Goal: Transaction & Acquisition: Download file/media

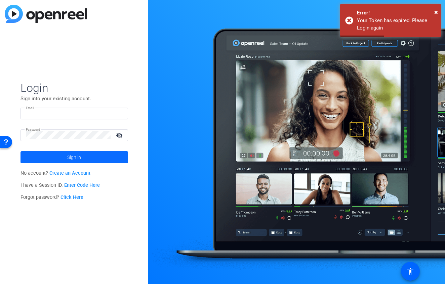
type input "betsy@ideadecanter.com"
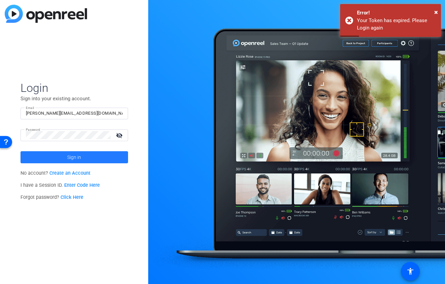
click at [71, 160] on span "Sign in" at bounding box center [74, 157] width 14 height 17
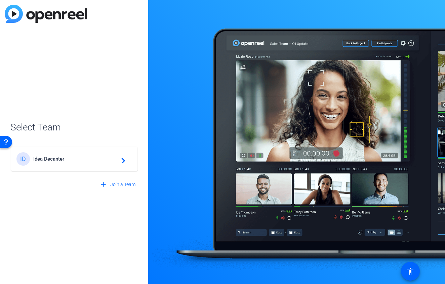
click at [50, 150] on mat-card-content "ID Idea Decanter navigate_next" at bounding box center [74, 159] width 126 height 24
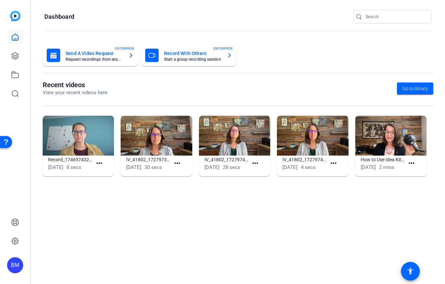
click at [397, 13] on input "Search" at bounding box center [395, 17] width 60 height 8
type input "interlock"
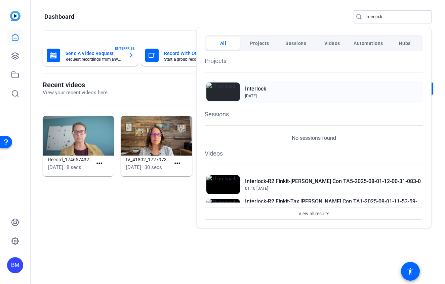
click at [229, 93] on img at bounding box center [223, 92] width 34 height 19
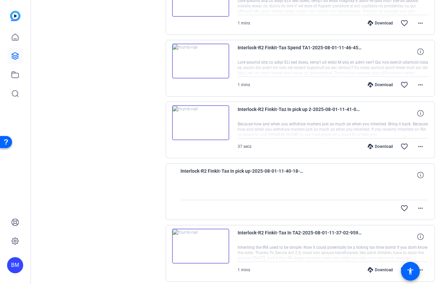
scroll to position [458, 0]
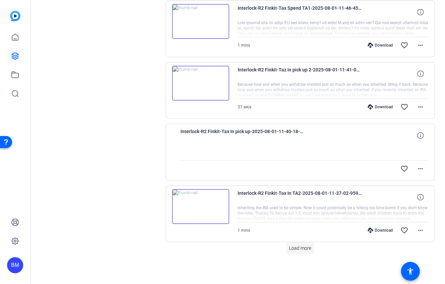
click at [303, 249] on span "Load more" at bounding box center [300, 248] width 22 height 7
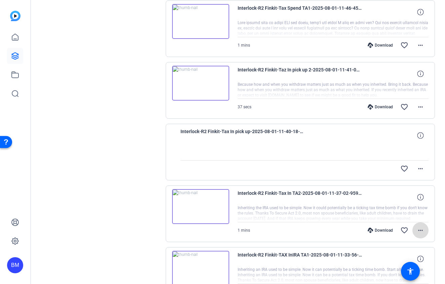
click at [420, 233] on mat-icon "more_horiz" at bounding box center [420, 231] width 8 height 8
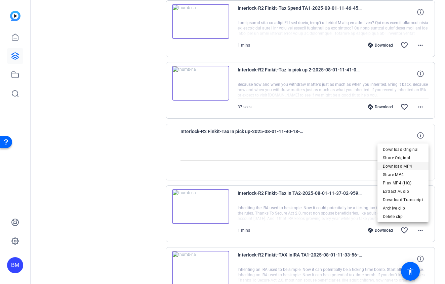
click at [402, 168] on span "Download MP4" at bounding box center [402, 167] width 40 height 8
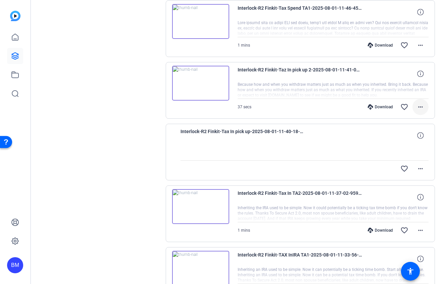
click at [420, 109] on mat-icon "more_horiz" at bounding box center [420, 107] width 8 height 8
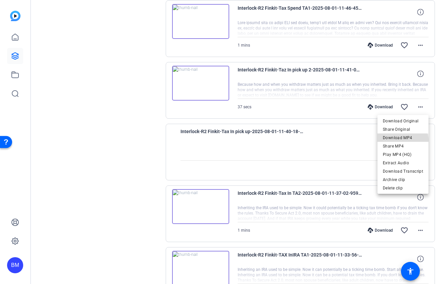
click at [401, 140] on span "Download MP4" at bounding box center [402, 138] width 40 height 8
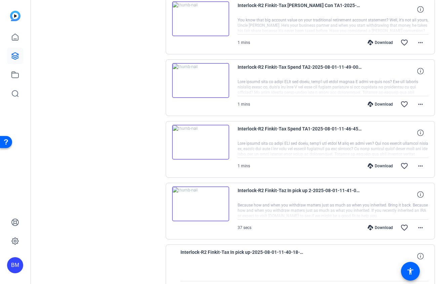
scroll to position [336, 0]
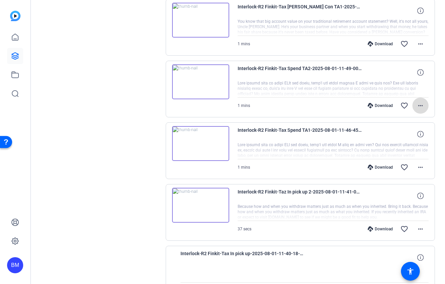
click at [421, 105] on mat-icon "more_horiz" at bounding box center [420, 106] width 8 height 8
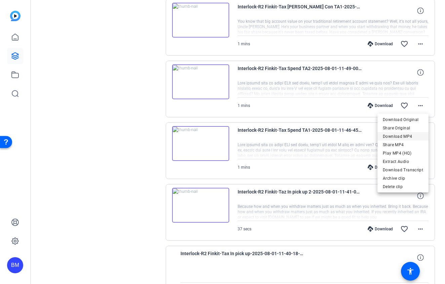
click at [395, 135] on span "Download MP4" at bounding box center [402, 137] width 40 height 8
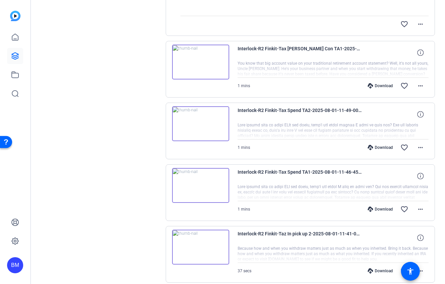
scroll to position [289, 0]
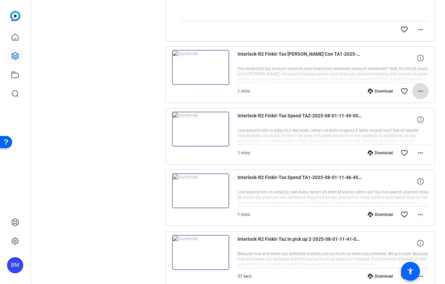
click at [419, 93] on mat-icon "more_horiz" at bounding box center [420, 91] width 8 height 8
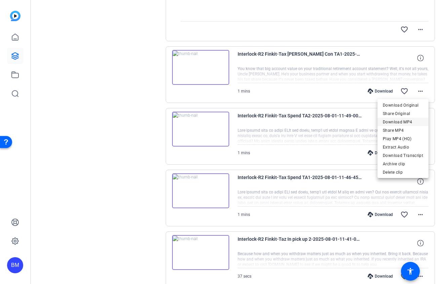
click at [400, 121] on span "Download MP4" at bounding box center [402, 122] width 40 height 8
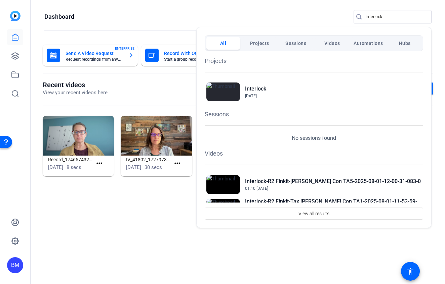
click at [385, 15] on div at bounding box center [222, 142] width 445 height 284
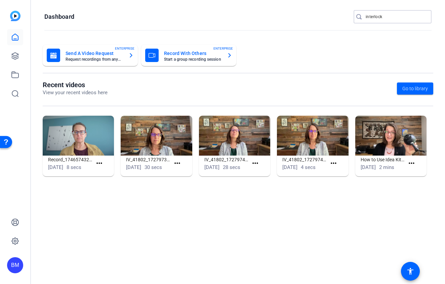
drag, startPoint x: 378, startPoint y: 16, endPoint x: 354, endPoint y: 15, distance: 24.5
click at [354, 15] on div "interlock" at bounding box center [389, 16] width 73 height 13
type input "UBS"
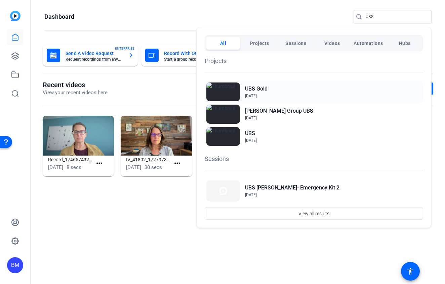
click at [257, 93] on h2 "UBS Gold" at bounding box center [256, 89] width 22 height 8
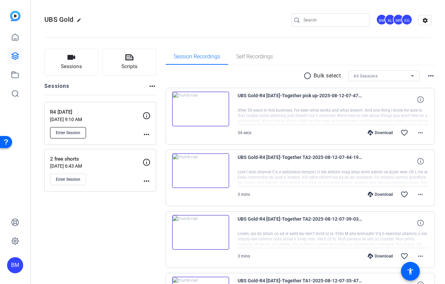
click at [62, 131] on span "Enter Session" at bounding box center [68, 132] width 25 height 5
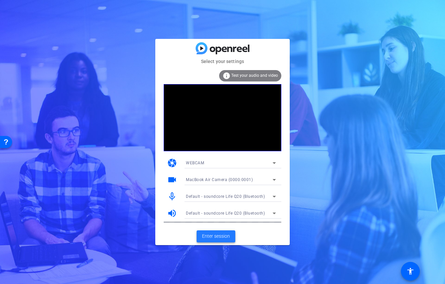
click at [212, 240] on span "Enter session" at bounding box center [216, 236] width 28 height 7
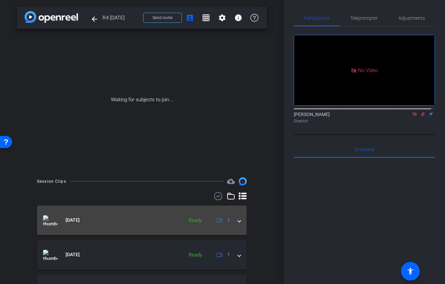
scroll to position [286, 0]
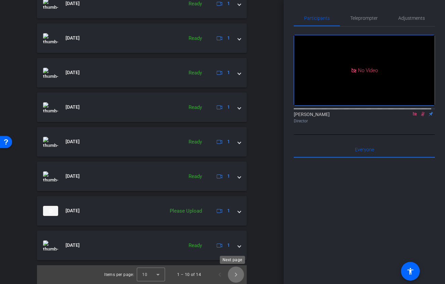
click at [233, 271] on span "Next page" at bounding box center [236, 275] width 16 height 16
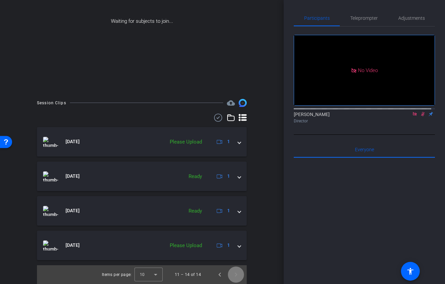
scroll to position [79, 0]
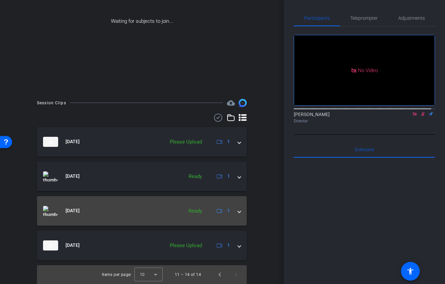
click at [240, 214] on mat-expansion-panel-header "[DATE] Ready 1" at bounding box center [142, 211] width 210 height 30
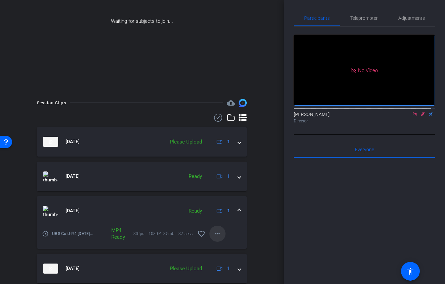
click at [218, 234] on span at bounding box center [217, 234] width 16 height 16
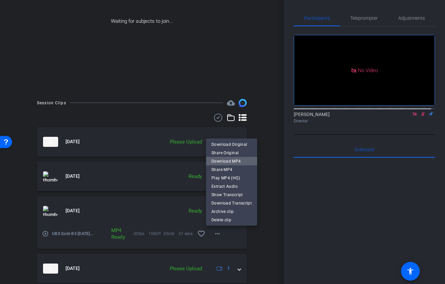
click at [233, 159] on span "Download MP4" at bounding box center [231, 161] width 40 height 8
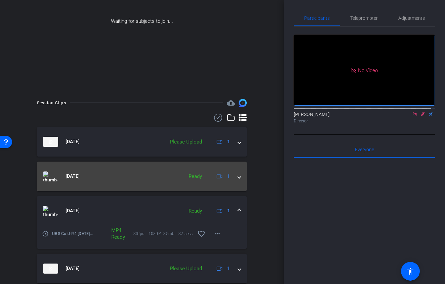
click at [238, 178] on span at bounding box center [239, 176] width 3 height 7
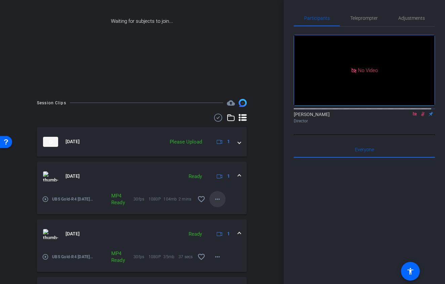
click at [214, 200] on mat-icon "more_horiz" at bounding box center [217, 199] width 8 height 8
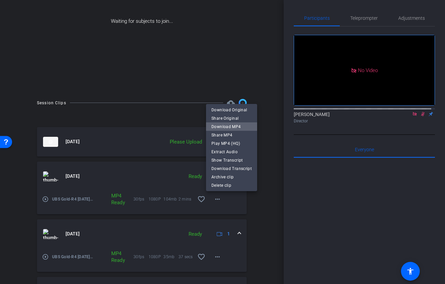
click at [233, 129] on span "Download MP4" at bounding box center [231, 127] width 40 height 8
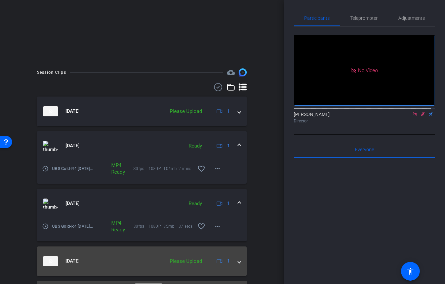
scroll to position [125, 0]
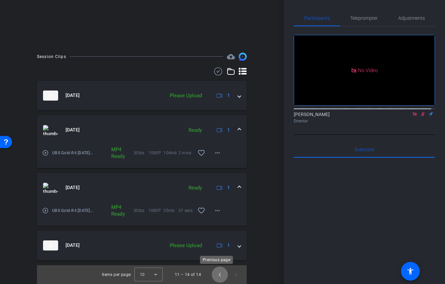
click at [213, 271] on span "Previous page" at bounding box center [220, 275] width 16 height 16
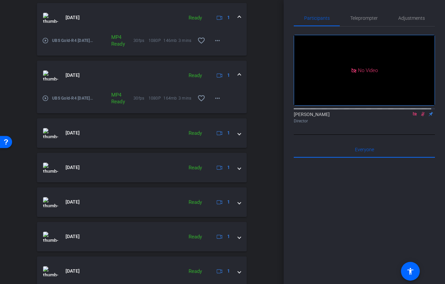
scroll to position [332, 0]
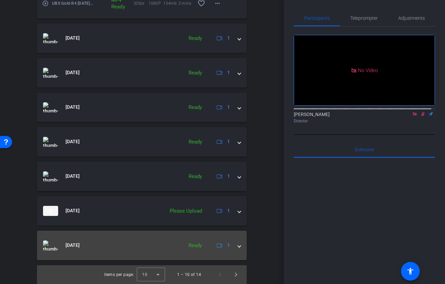
click at [238, 247] on span at bounding box center [239, 245] width 3 height 7
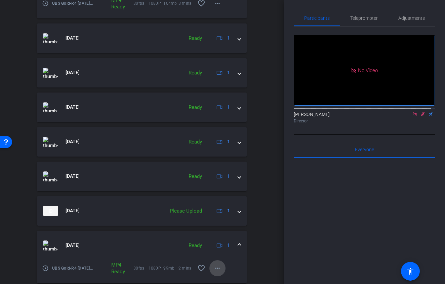
click at [216, 267] on mat-icon "more_horiz" at bounding box center [217, 269] width 8 height 8
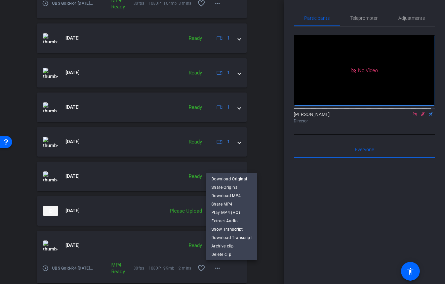
click at [235, 198] on span "Download MP4" at bounding box center [231, 196] width 40 height 8
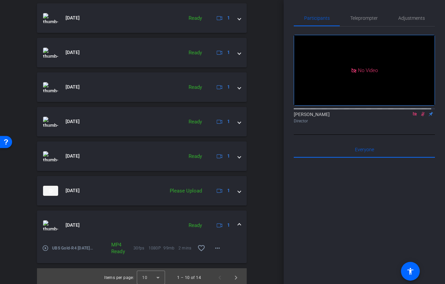
scroll to position [356, 0]
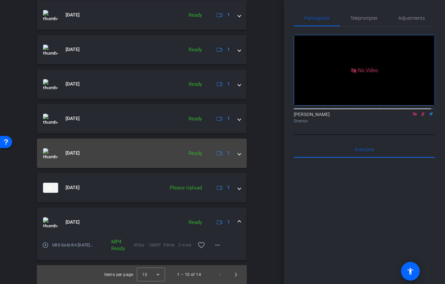
click at [237, 155] on mat-expansion-panel-header "[DATE] Ready 1" at bounding box center [142, 154] width 210 height 30
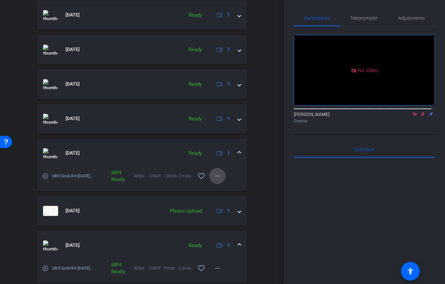
click at [218, 178] on span at bounding box center [217, 176] width 16 height 16
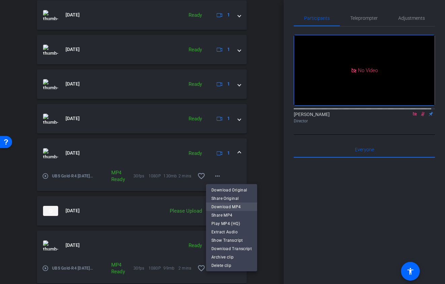
click at [232, 210] on span "Download MP4" at bounding box center [231, 207] width 40 height 8
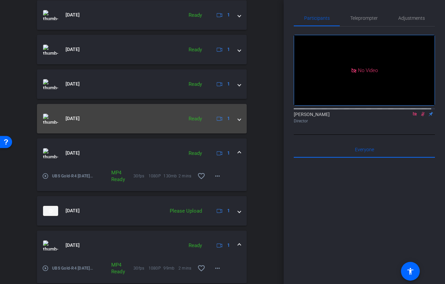
click at [237, 121] on mat-expansion-panel-header "[DATE] Ready 1" at bounding box center [142, 119] width 210 height 30
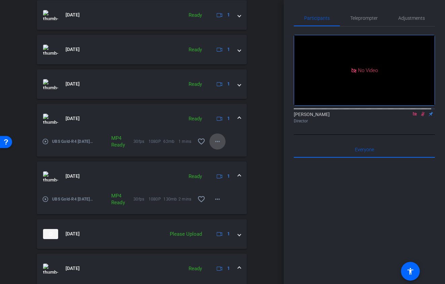
click at [216, 141] on mat-icon "more_horiz" at bounding box center [217, 142] width 8 height 8
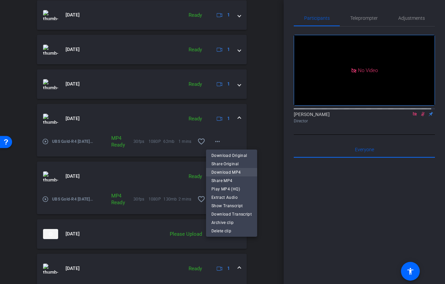
click at [215, 170] on span "Download MP4" at bounding box center [231, 173] width 40 height 8
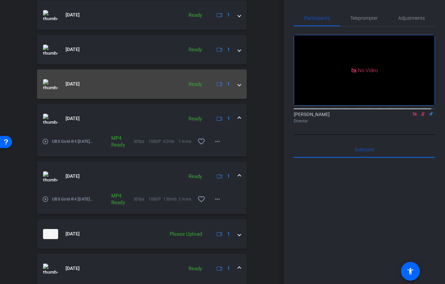
click at [239, 83] on mat-expansion-panel-header "[DATE] Ready 1" at bounding box center [142, 85] width 210 height 30
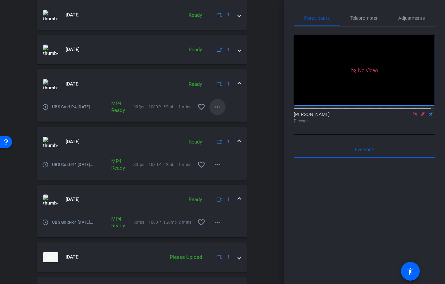
click at [213, 108] on mat-icon "more_horiz" at bounding box center [217, 107] width 8 height 8
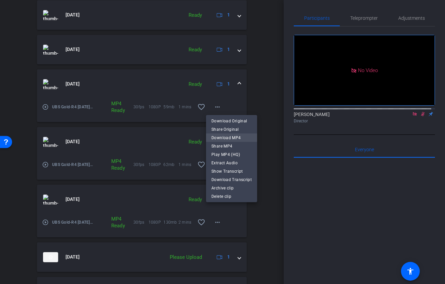
click at [216, 140] on span "Download MP4" at bounding box center [231, 138] width 40 height 8
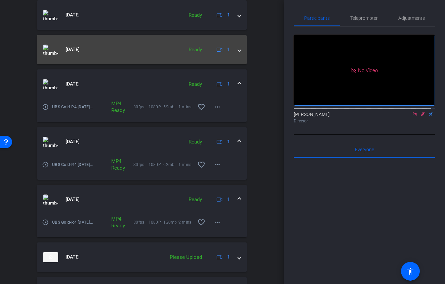
click at [237, 49] on mat-expansion-panel-header "[DATE] Ready 1" at bounding box center [142, 50] width 210 height 30
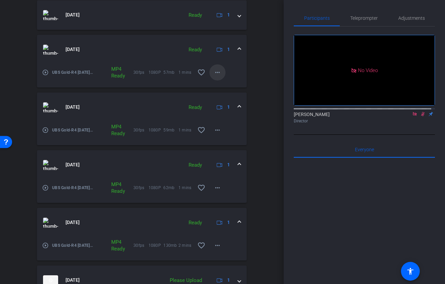
click at [213, 75] on mat-icon "more_horiz" at bounding box center [217, 73] width 8 height 8
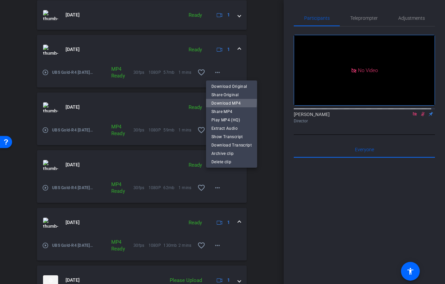
click at [215, 101] on span "Download MP4" at bounding box center [231, 103] width 40 height 8
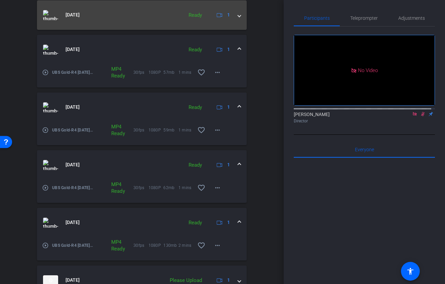
click at [238, 17] on mat-expansion-panel-header "[DATE] Ready 1" at bounding box center [142, 15] width 210 height 30
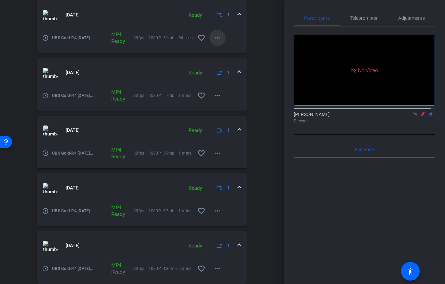
click at [219, 40] on span at bounding box center [217, 38] width 16 height 16
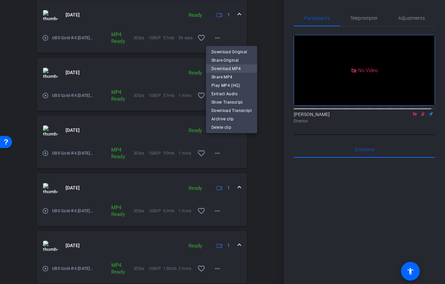
click at [220, 66] on span "Download MP4" at bounding box center [231, 69] width 40 height 8
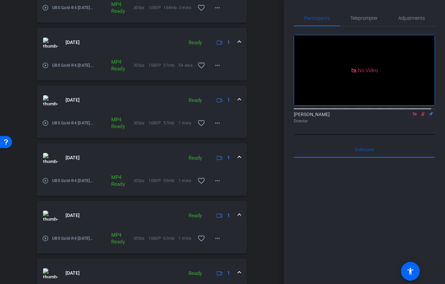
scroll to position [253, 0]
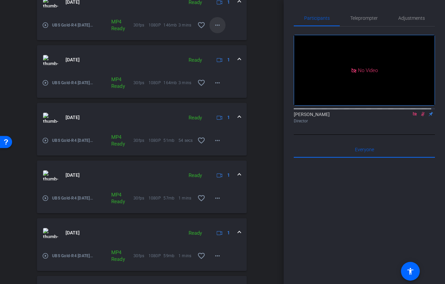
click at [218, 26] on mat-icon "more_horiz" at bounding box center [217, 25] width 8 height 8
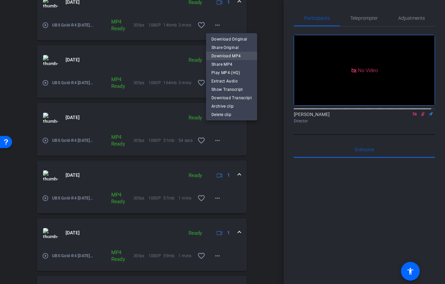
click at [222, 56] on span "Download MP4" at bounding box center [231, 56] width 40 height 8
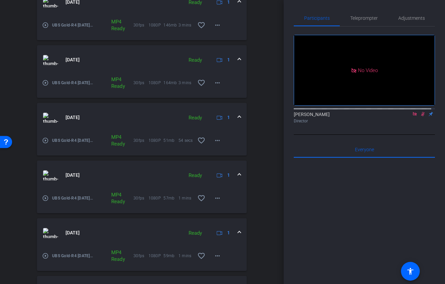
scroll to position [130, 0]
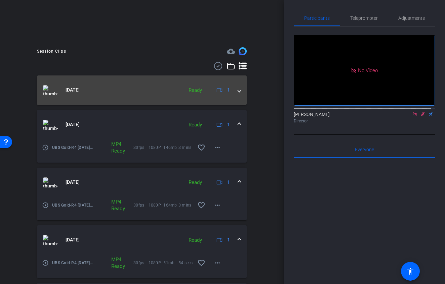
click at [238, 92] on span at bounding box center [239, 90] width 3 height 7
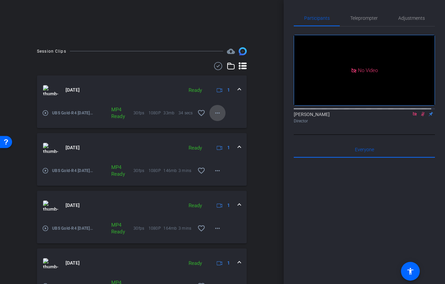
click at [213, 115] on mat-icon "more_horiz" at bounding box center [217, 113] width 8 height 8
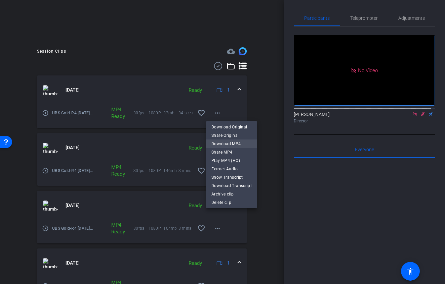
click at [227, 146] on span "Download MP4" at bounding box center [231, 144] width 40 height 8
